Goal: Task Accomplishment & Management: Manage account settings

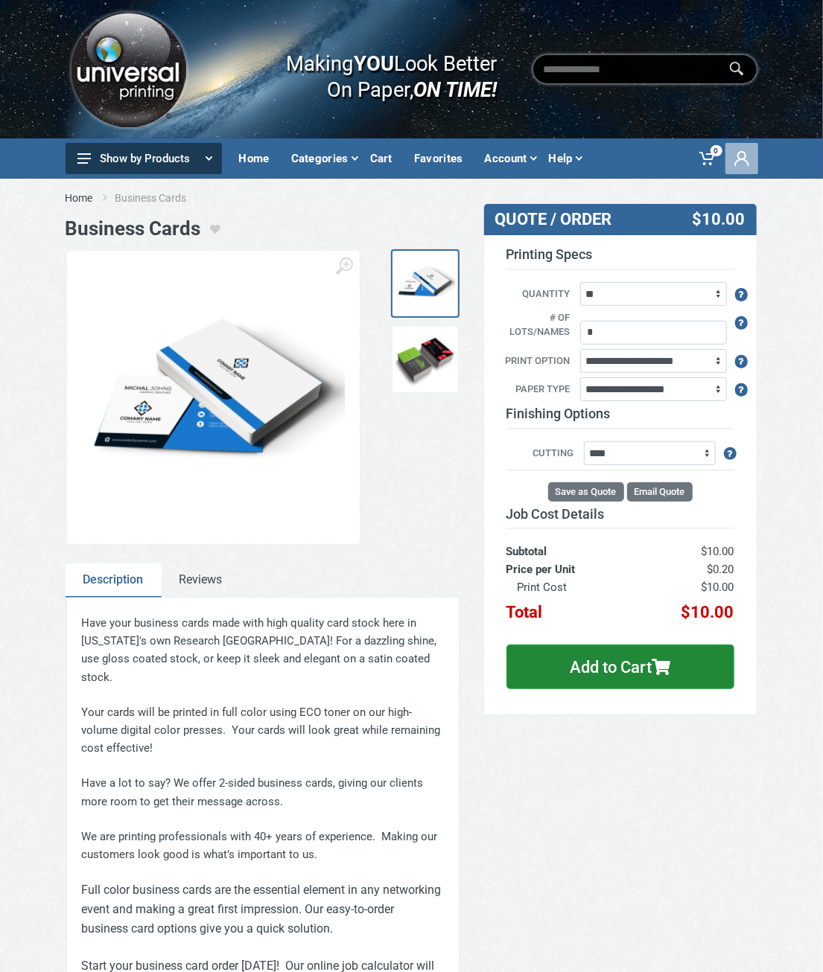
click at [749, 158] on span at bounding box center [741, 158] width 33 height 31
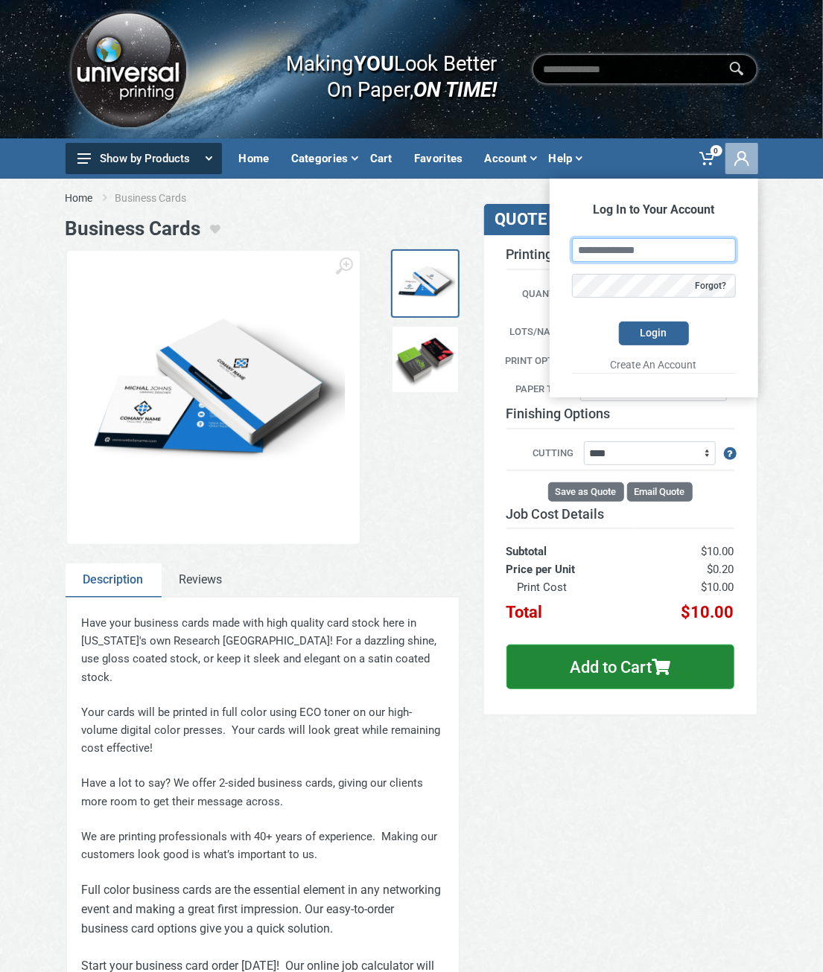
click at [643, 254] on input "text" at bounding box center [654, 250] width 164 height 24
type input "**********"
click at [619, 322] on button "Login" at bounding box center [654, 334] width 70 height 24
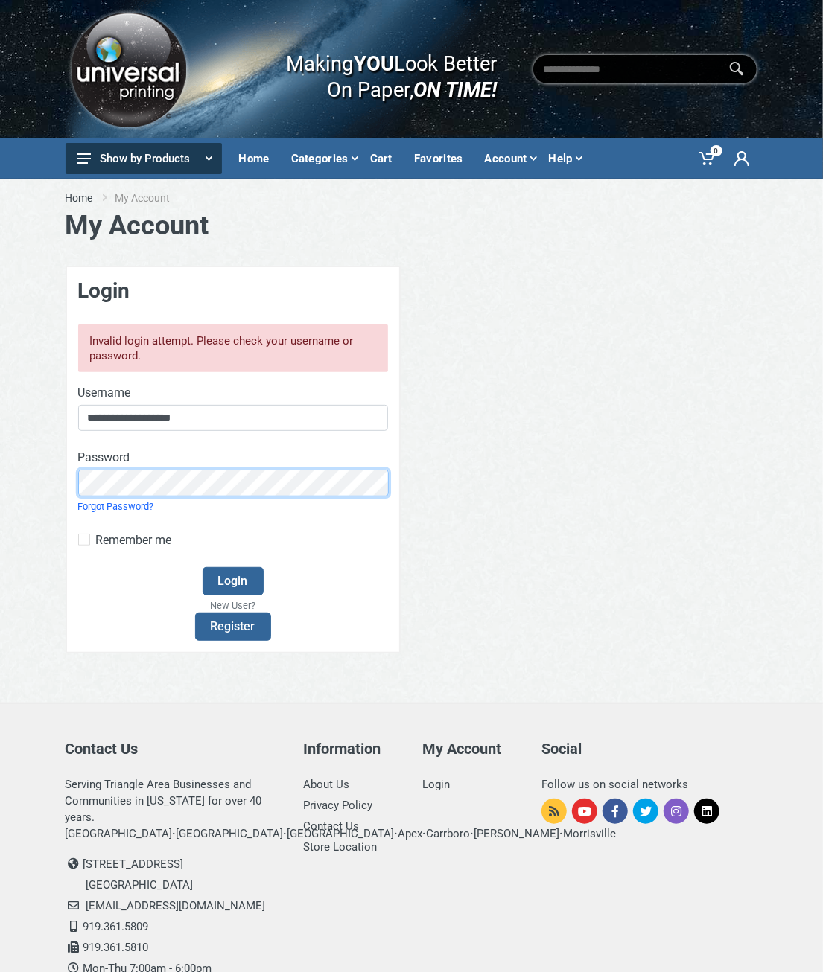
click at [202, 567] on button "Login" at bounding box center [232, 581] width 61 height 28
click at [230, 578] on button "Login" at bounding box center [232, 581] width 61 height 28
click at [235, 575] on button "Login" at bounding box center [232, 581] width 61 height 28
click at [131, 505] on link "Forgot Password?" at bounding box center [116, 506] width 76 height 11
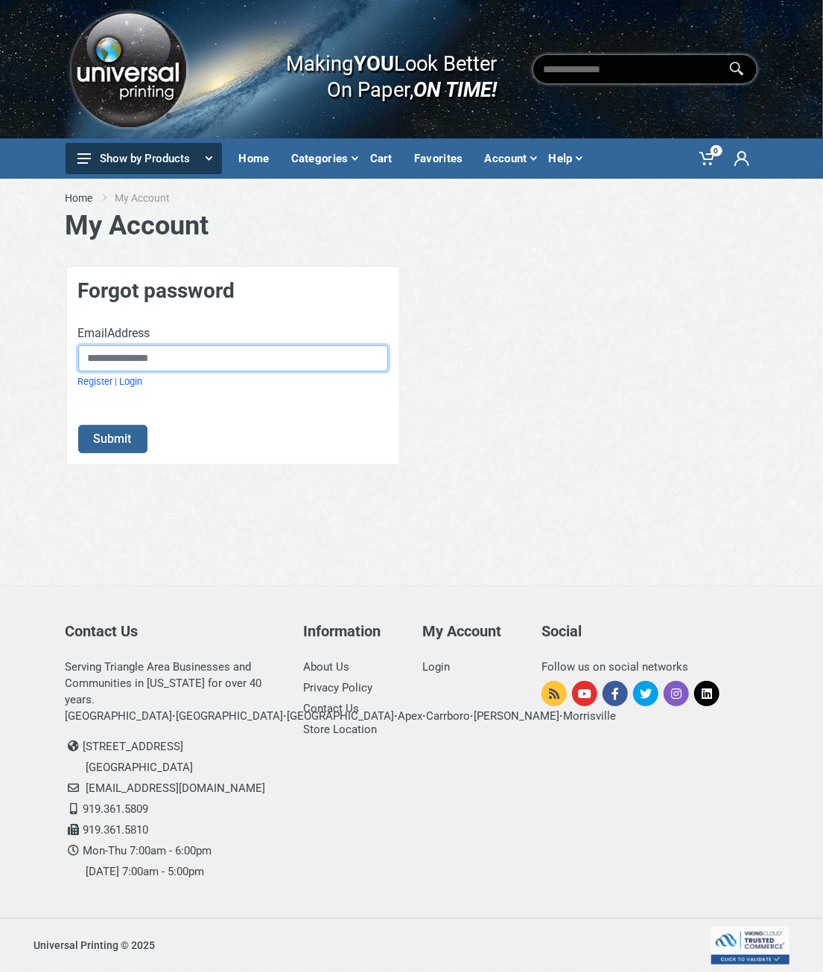
click at [120, 358] on input "EmailAddress" at bounding box center [233, 358] width 310 height 27
type input "**********"
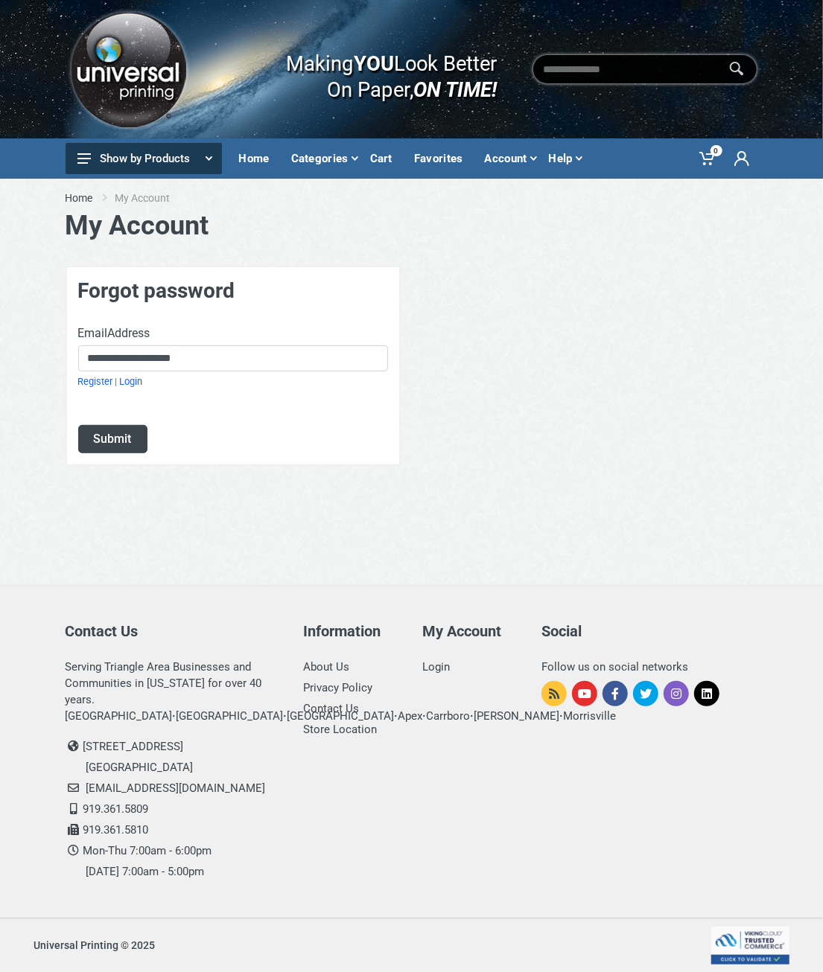
click at [104, 433] on button "Submit" at bounding box center [112, 439] width 69 height 28
